Goal: Task Accomplishment & Management: Manage account settings

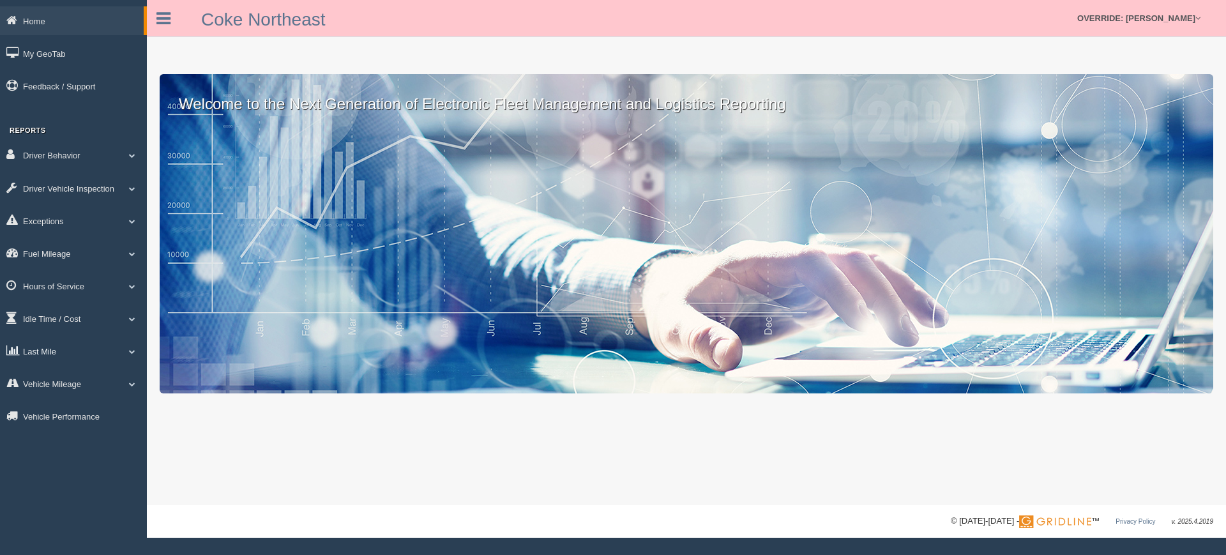
click at [68, 348] on link "Last Mile" at bounding box center [73, 351] width 147 height 29
click at [69, 384] on link "Planned Vs Actual" at bounding box center [83, 380] width 121 height 23
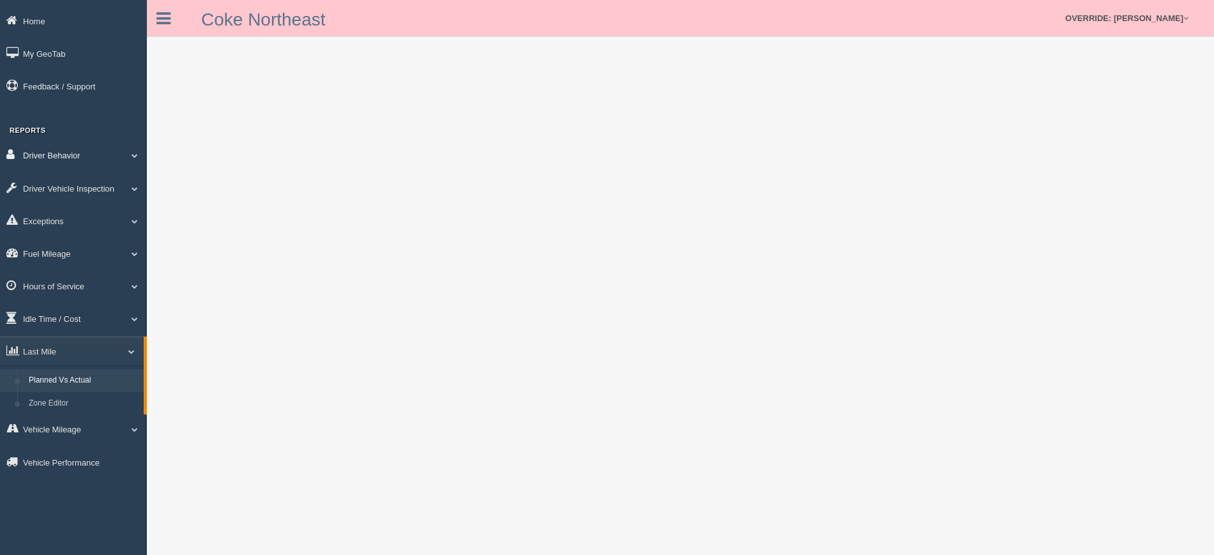
click at [96, 156] on link "Driver Behavior" at bounding box center [73, 154] width 147 height 29
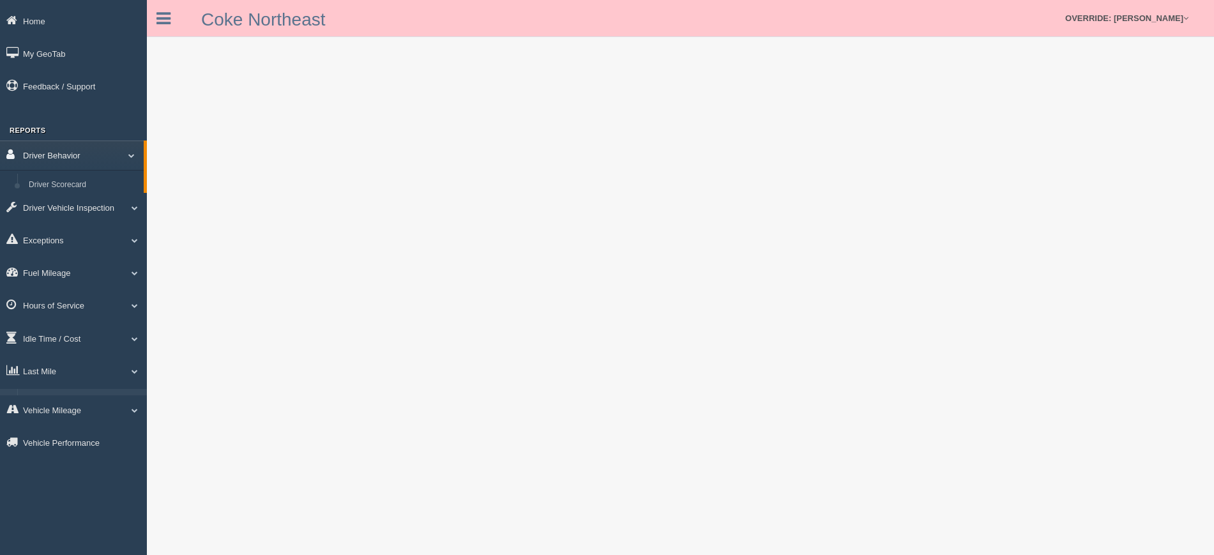
click at [96, 156] on link "Driver Behavior" at bounding box center [72, 154] width 144 height 29
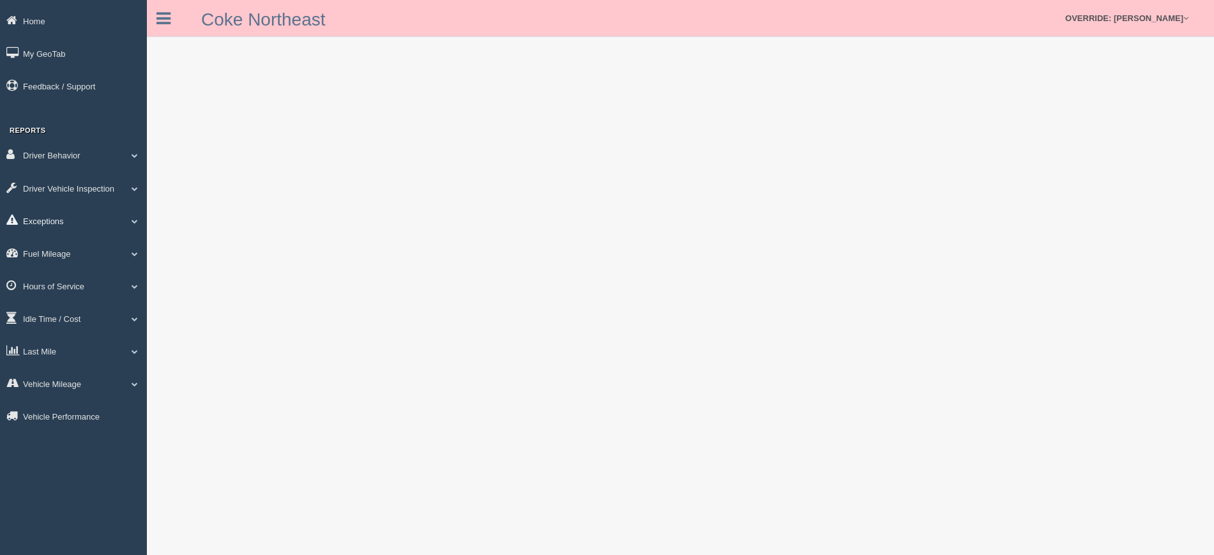
click at [51, 218] on link "Exceptions" at bounding box center [73, 220] width 147 height 29
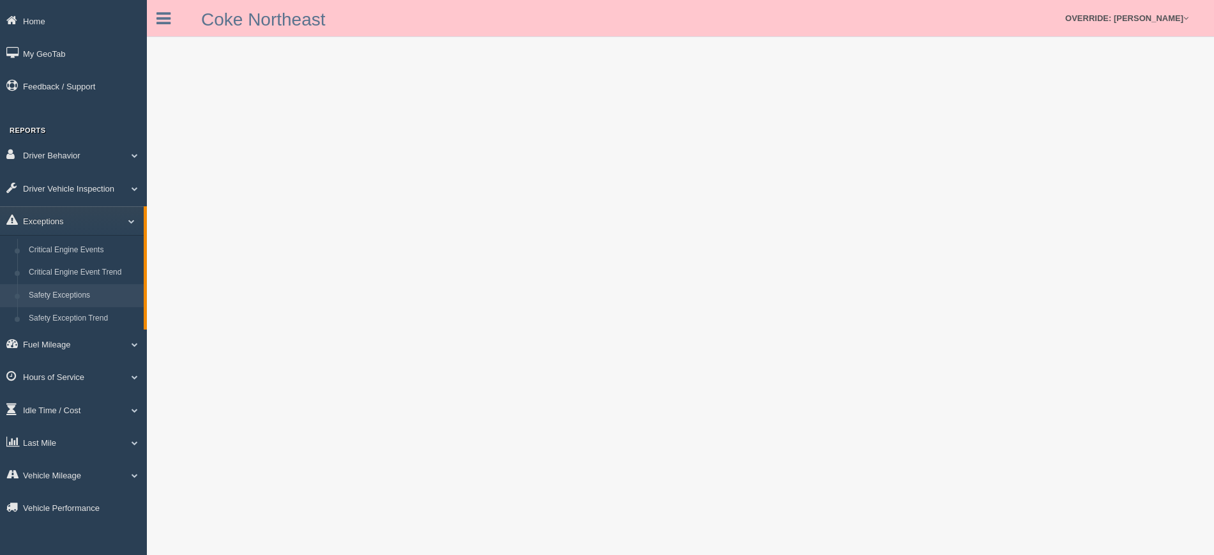
click at [60, 292] on link "Safety Exceptions" at bounding box center [83, 295] width 121 height 23
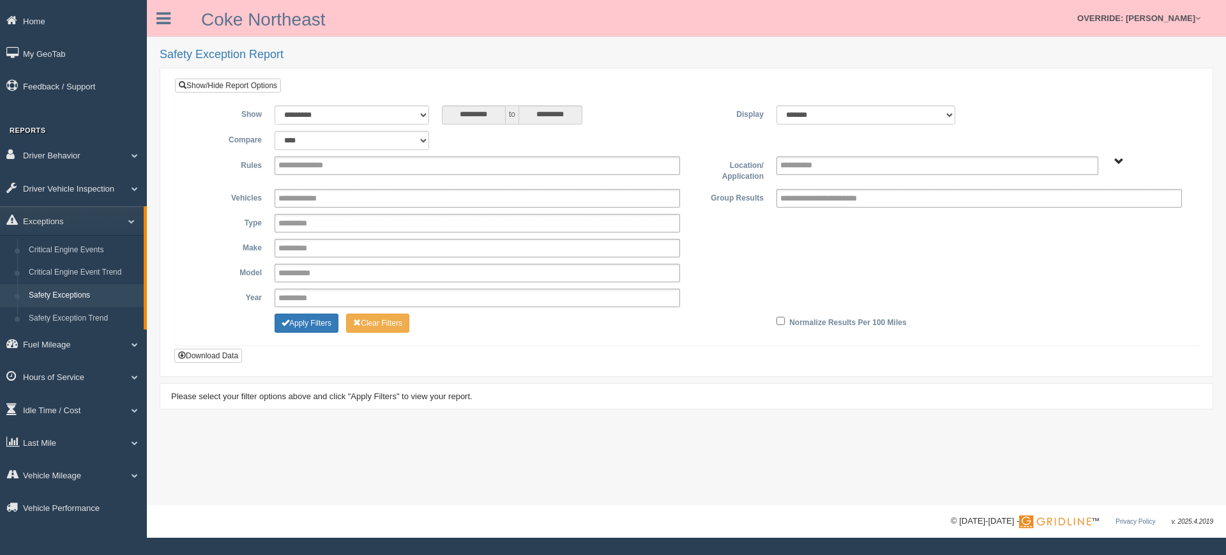
click at [1132, 161] on div "All Vehicles" at bounding box center [1146, 161] width 71 height 10
click at [1125, 161] on div "All Vehicles" at bounding box center [1146, 161] width 71 height 10
click at [1121, 160] on span "All Vehicles" at bounding box center [1119, 162] width 10 height 10
click at [1074, 206] on button "All Vehicles" at bounding box center [1070, 208] width 54 height 14
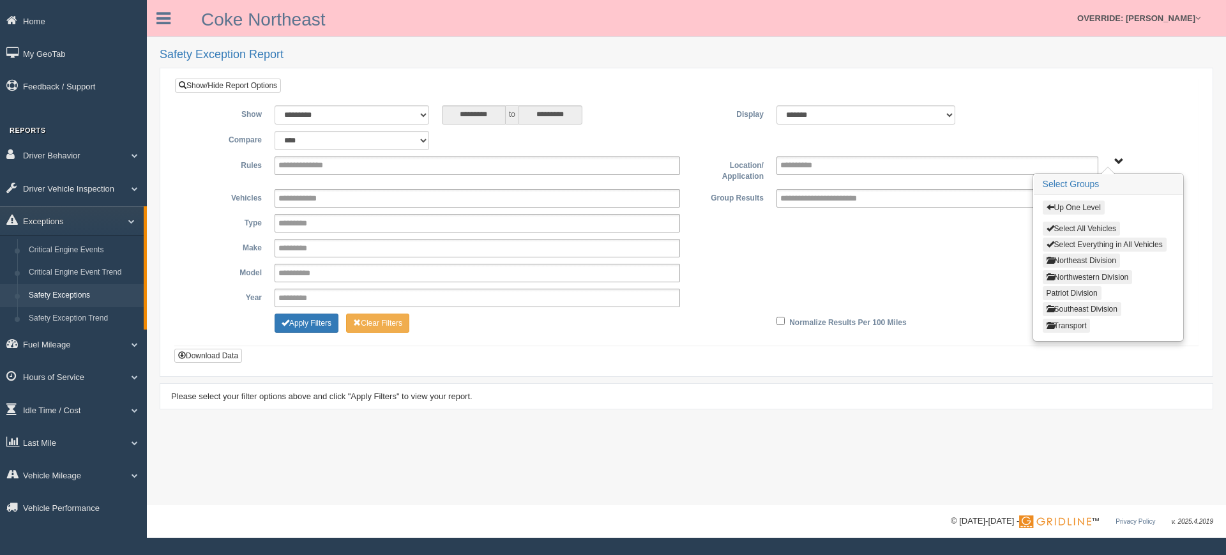
click at [914, 234] on div "**********" at bounding box center [687, 251] width 1004 height 125
click at [1081, 208] on button "Up One Level" at bounding box center [1074, 208] width 62 height 14
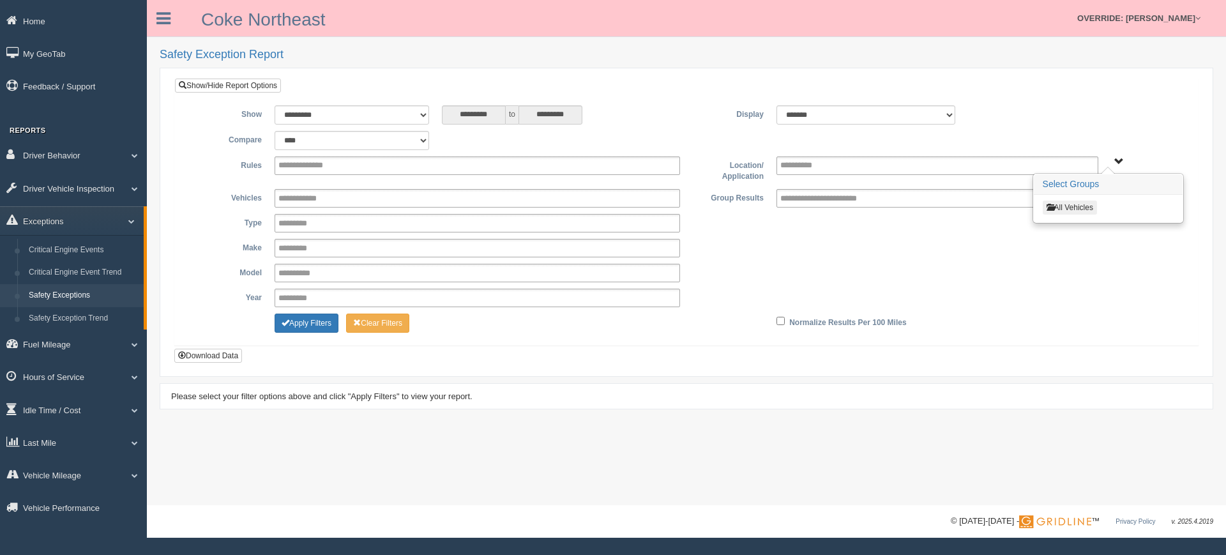
click at [1005, 256] on div "**********" at bounding box center [687, 248] width 1004 height 19
click at [1118, 162] on span "All Vehicles" at bounding box center [1119, 162] width 10 height 10
click at [88, 155] on link "Driver Behavior" at bounding box center [73, 154] width 147 height 29
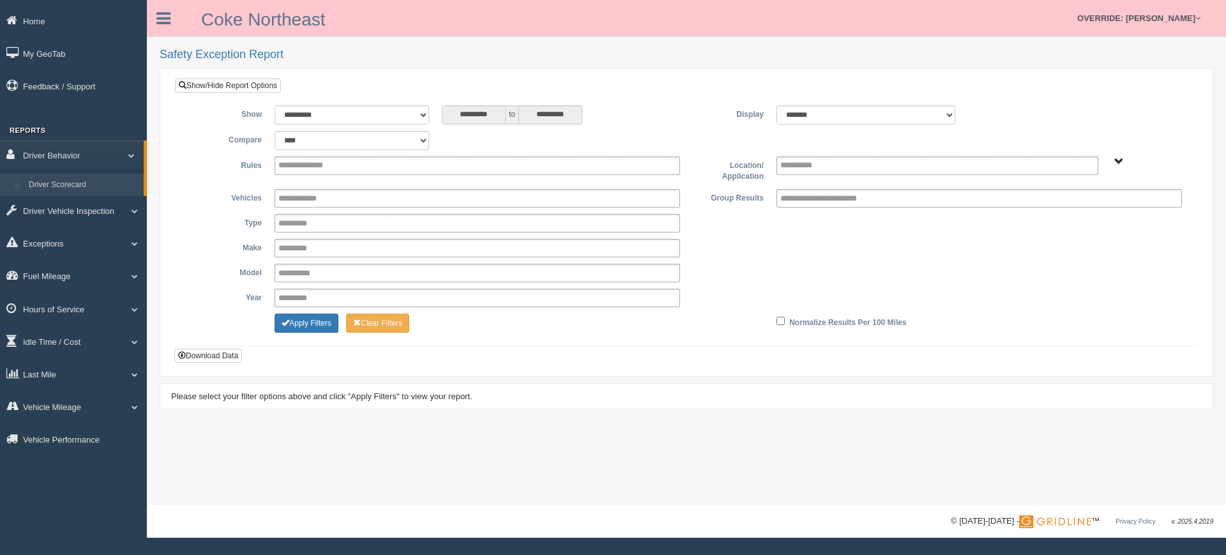
click at [68, 182] on link "Driver Scorecard" at bounding box center [83, 185] width 121 height 23
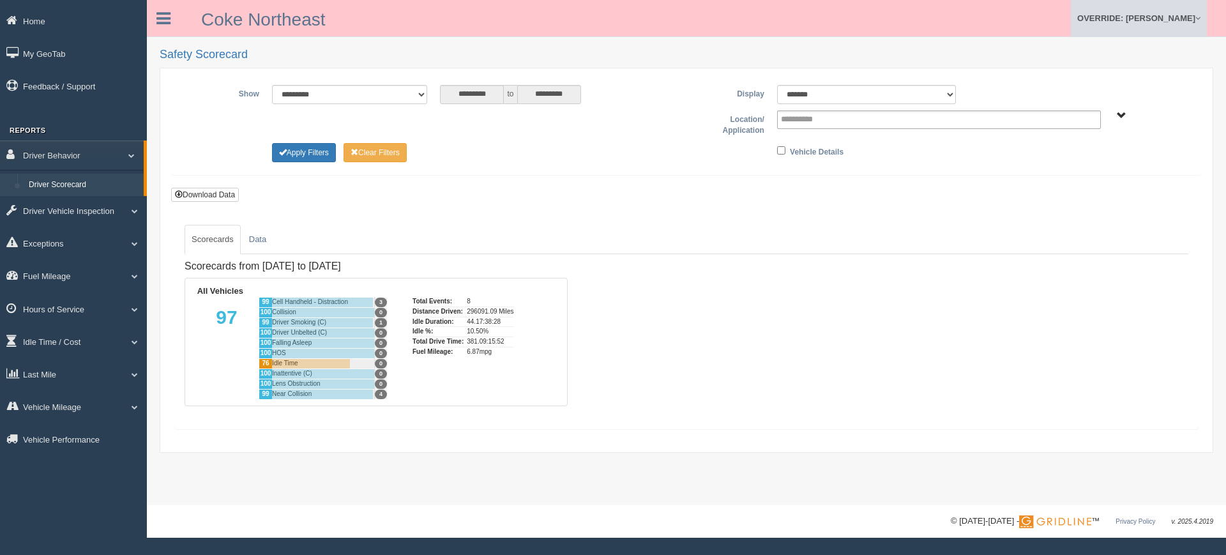
click at [1184, 17] on link "OVERRIDE: [PERSON_NAME]" at bounding box center [1139, 18] width 136 height 36
click at [1118, 76] on link "Log Off" at bounding box center [1136, 76] width 139 height 26
